Goal: Information Seeking & Learning: Understand process/instructions

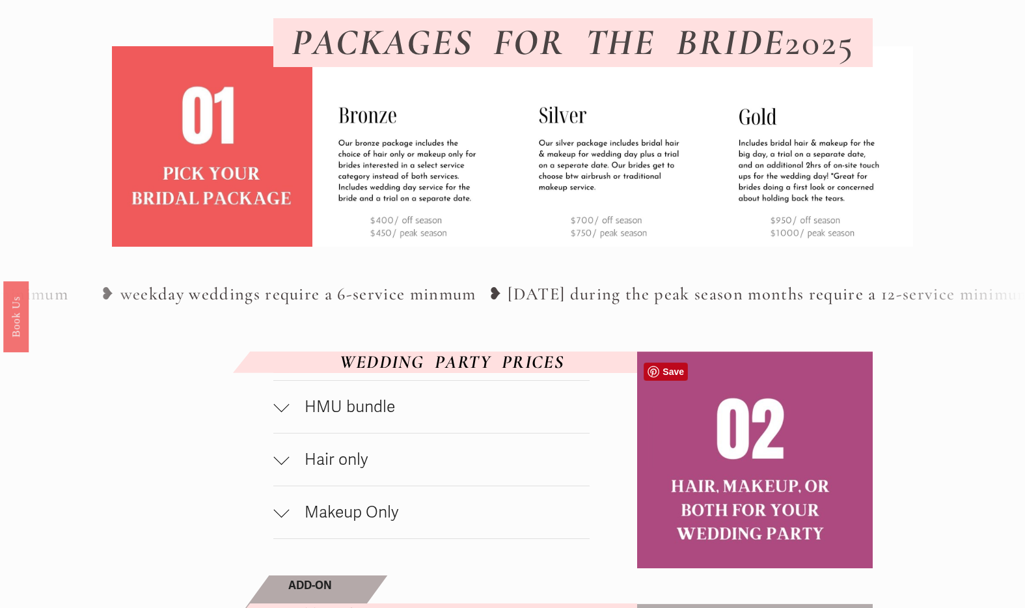
scroll to position [481, 0]
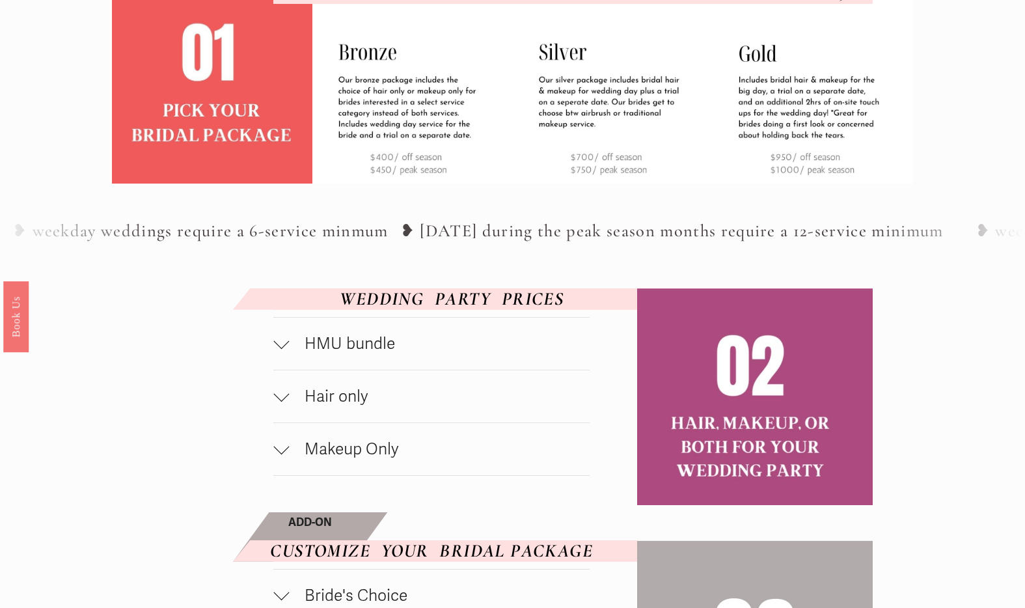
click at [340, 353] on span "HMU bundle" at bounding box center [439, 344] width 301 height 20
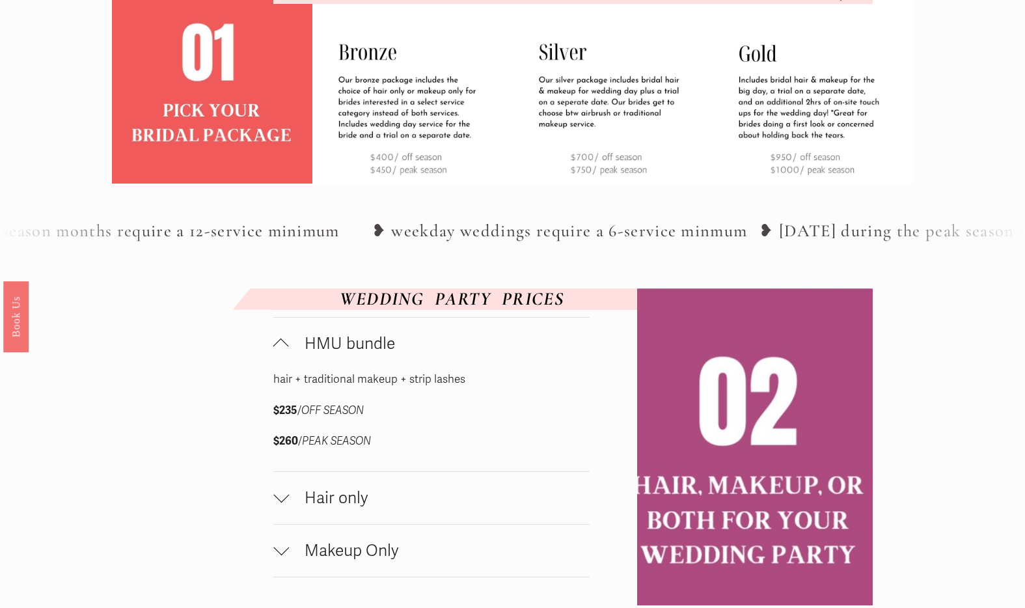
click at [327, 498] on span "Hair only" at bounding box center [439, 498] width 301 height 20
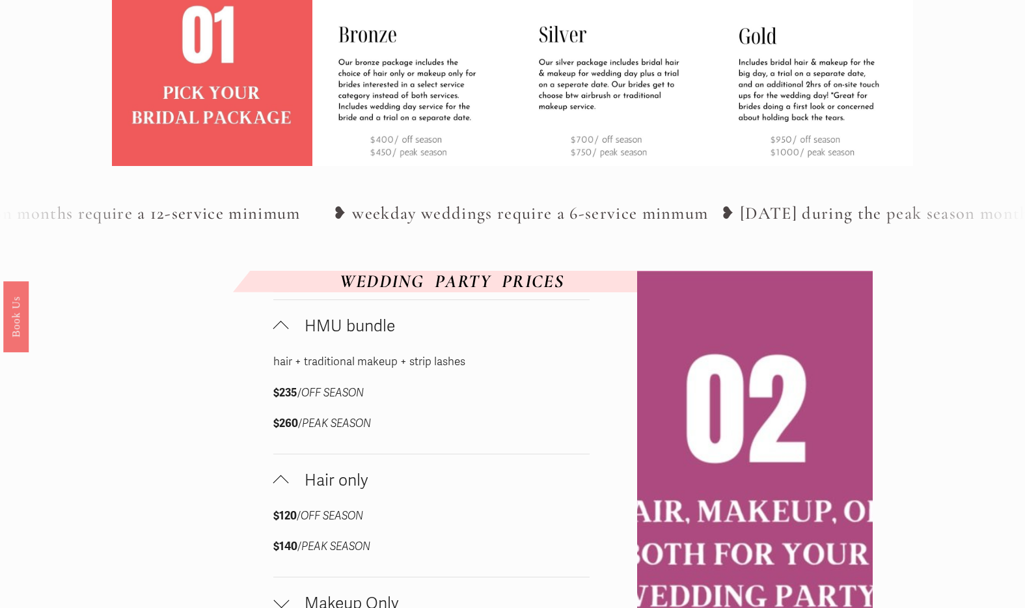
scroll to position [503, 0]
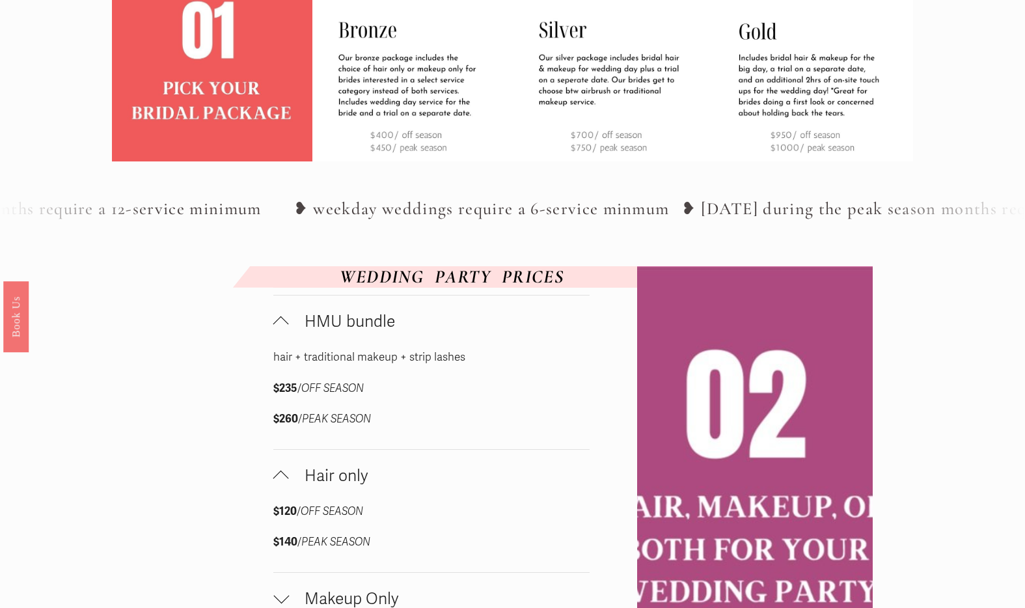
click at [301, 481] on span "Hair only" at bounding box center [439, 476] width 301 height 20
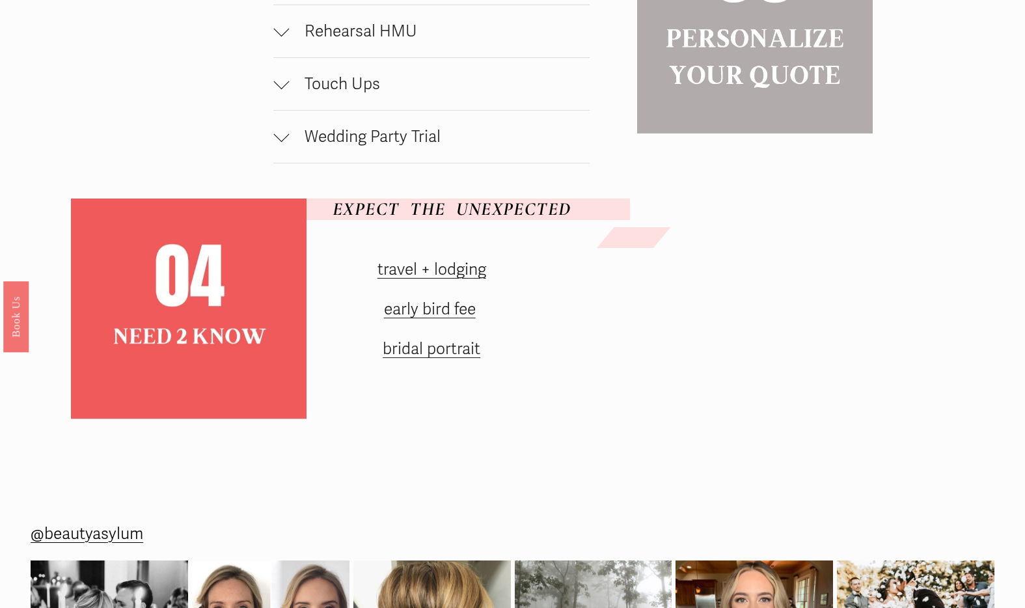
scroll to position [1172, 0]
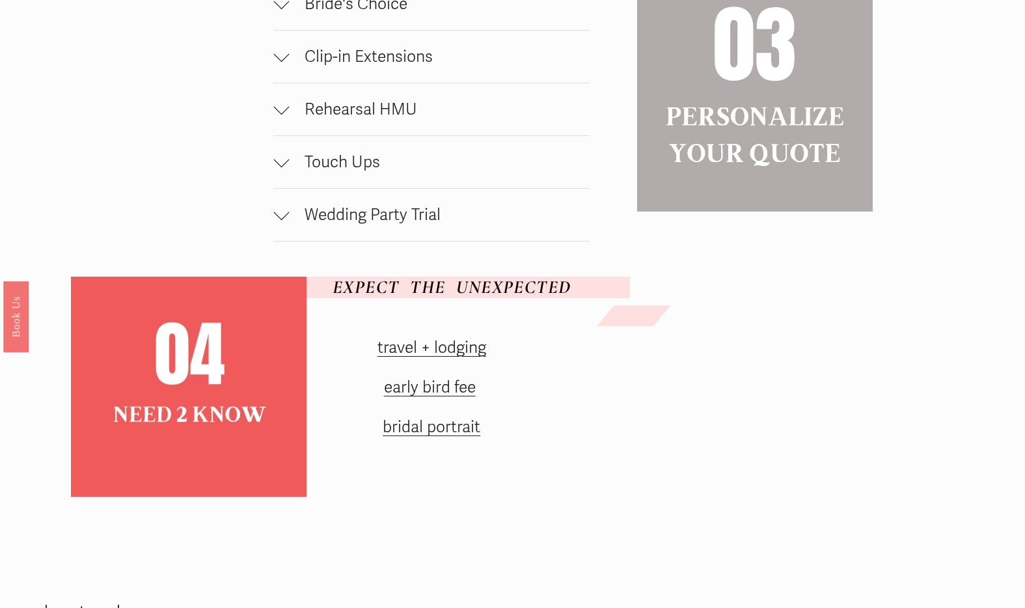
click at [398, 234] on button "Wedding Party Trial" at bounding box center [431, 215] width 316 height 52
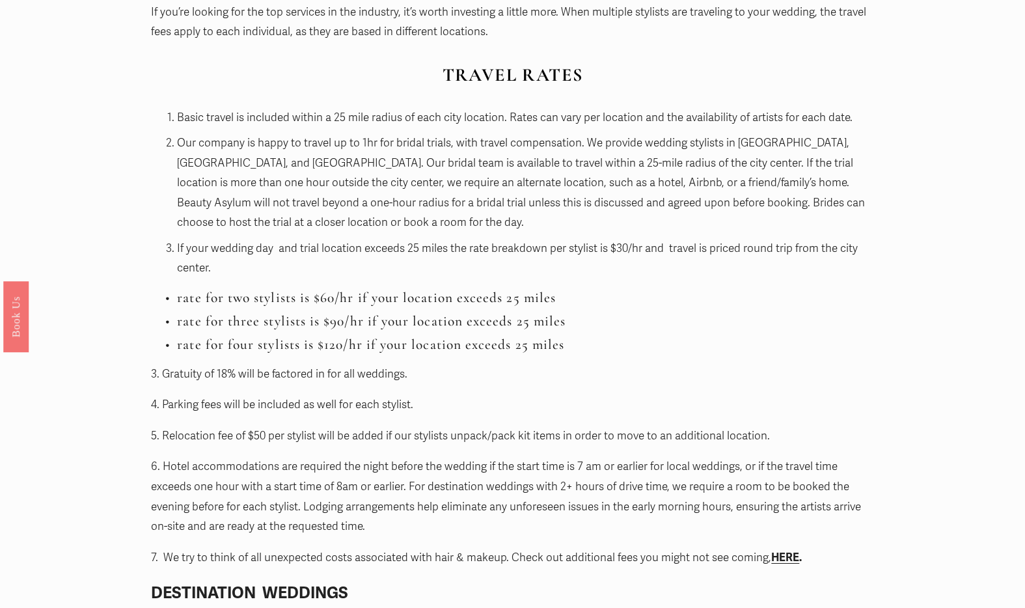
scroll to position [1340, 0]
